Goal: Task Accomplishment & Management: Manage account settings

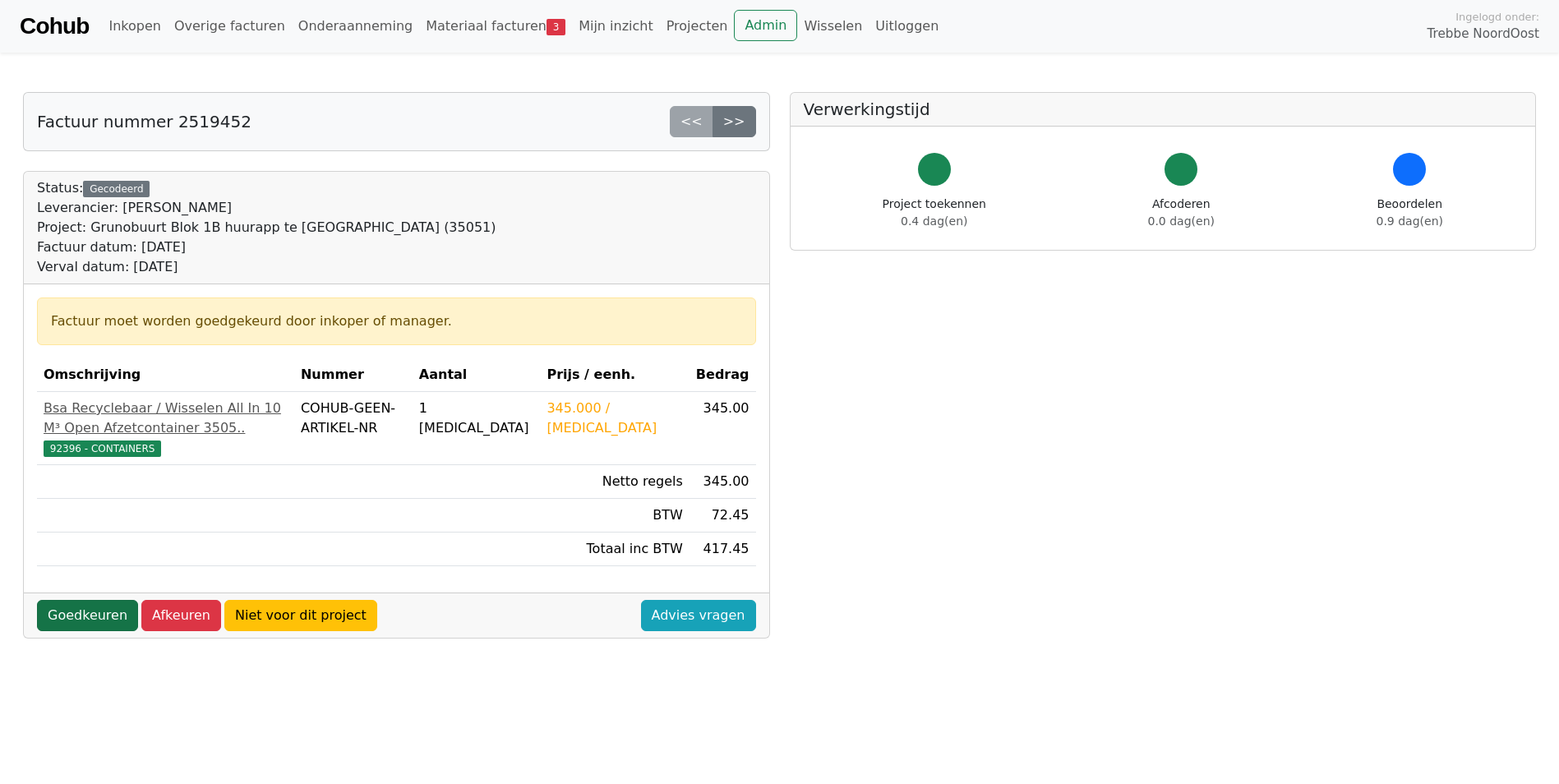
click at [80, 627] on link "Goedkeuren" at bounding box center [87, 615] width 101 height 32
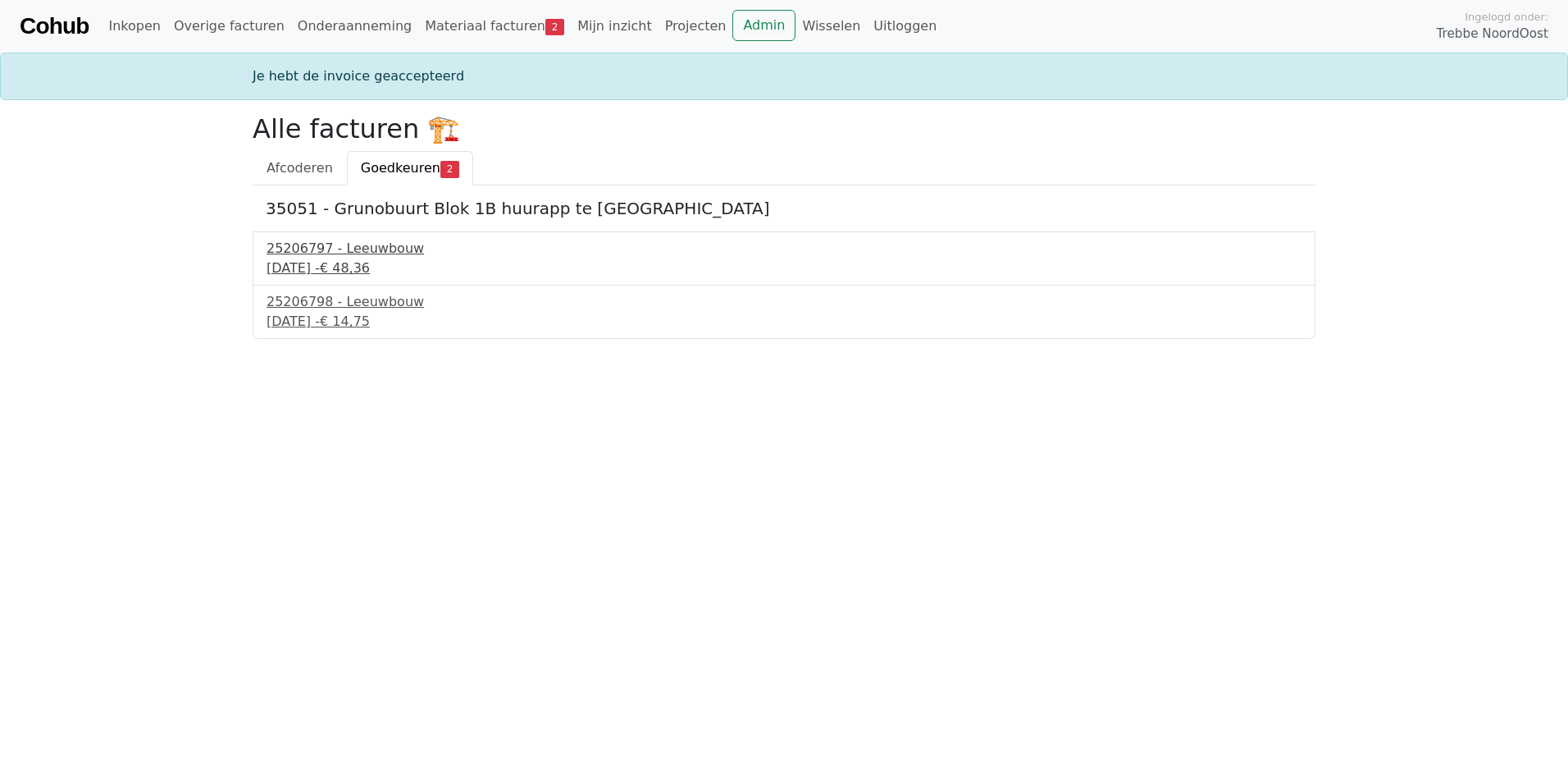
click at [316, 269] on div "28 augustus 2025 - € 48,36" at bounding box center [784, 268] width 1035 height 19
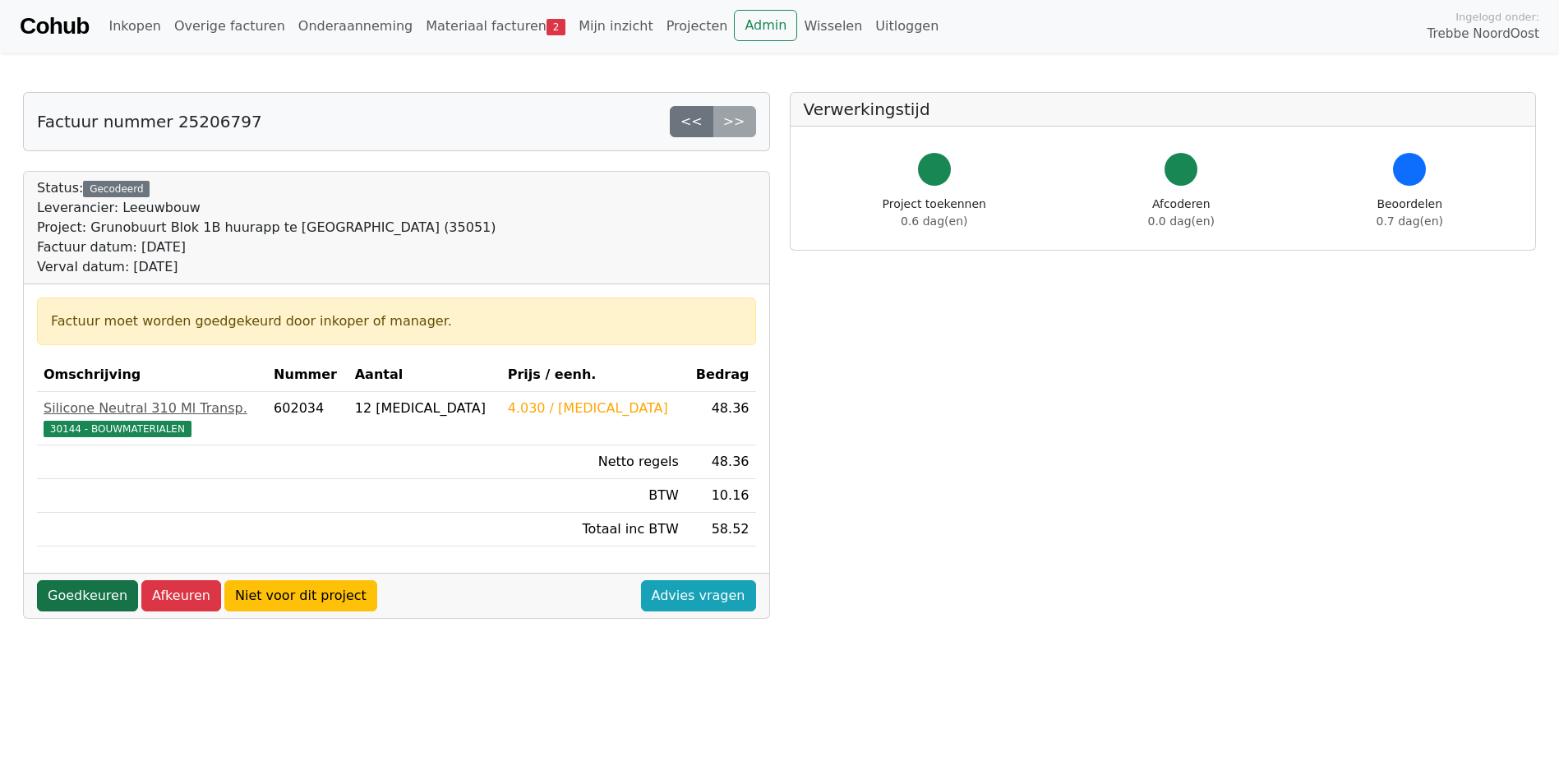
click at [81, 593] on link "Goedkeuren" at bounding box center [87, 596] width 101 height 32
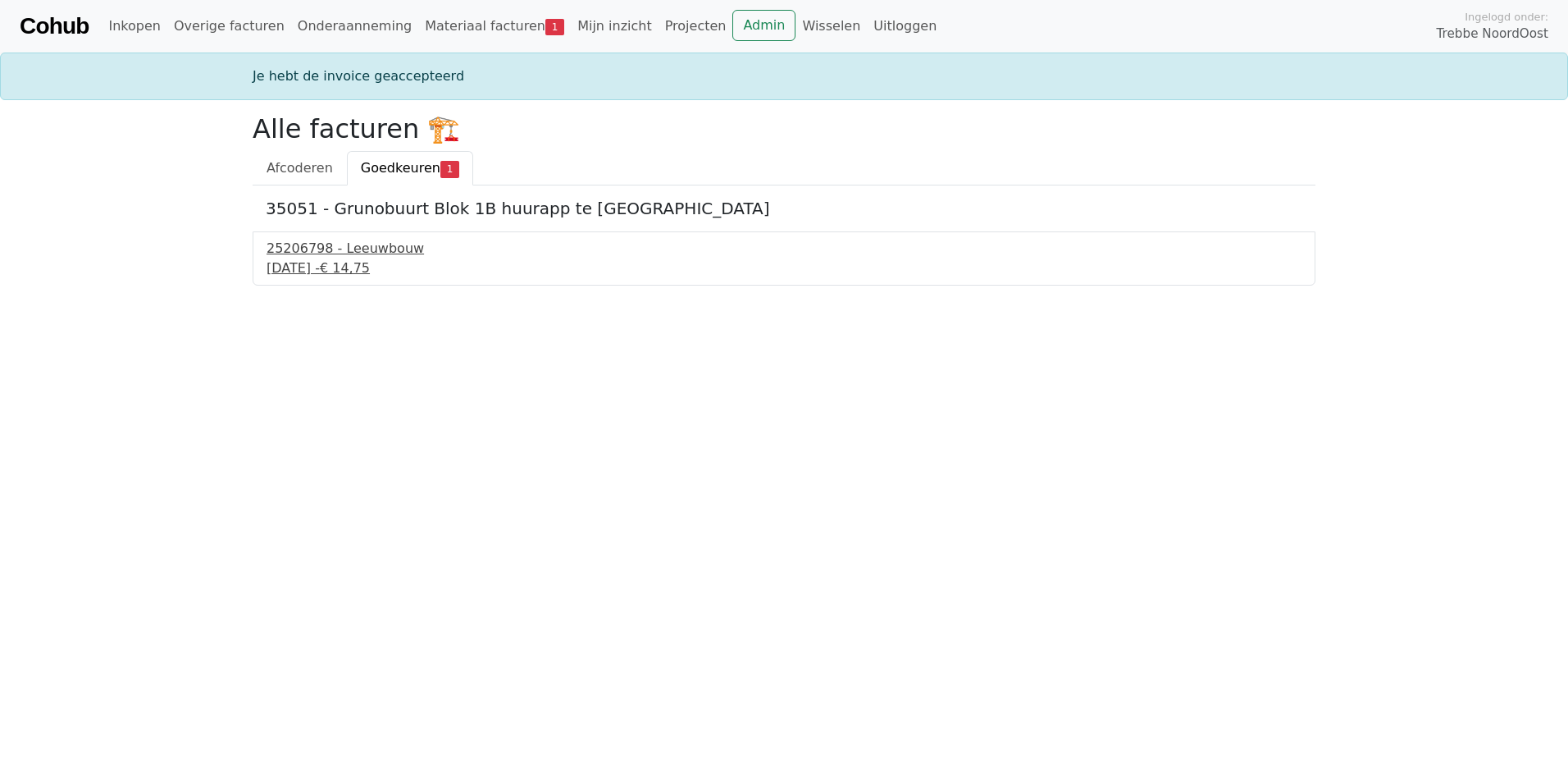
click at [301, 247] on div "25206798 - Leeuwbouw" at bounding box center [784, 248] width 1035 height 19
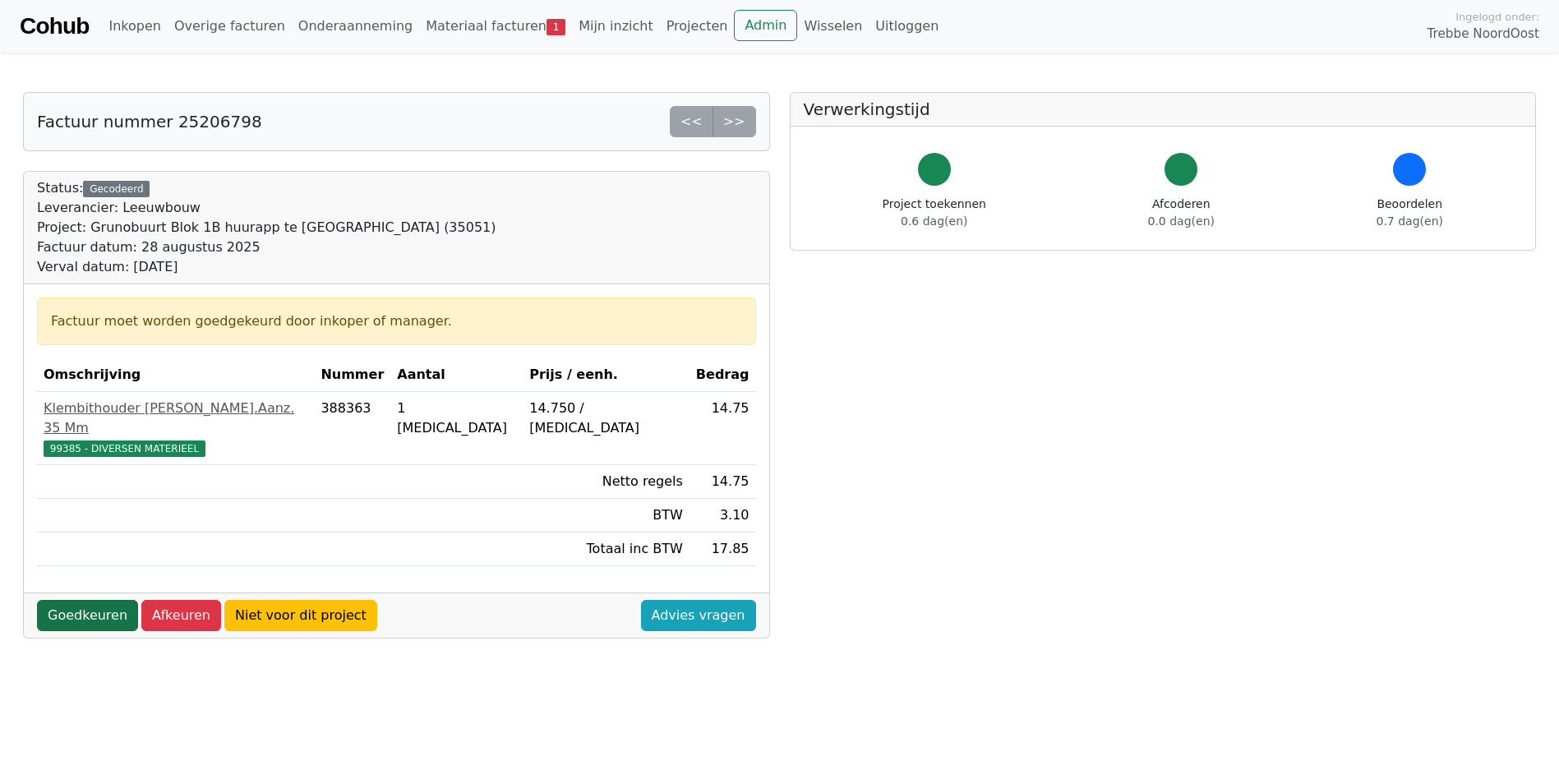
click at [73, 599] on link "Goedkeuren" at bounding box center [87, 615] width 101 height 32
